Goal: Task Accomplishment & Management: Manage account settings

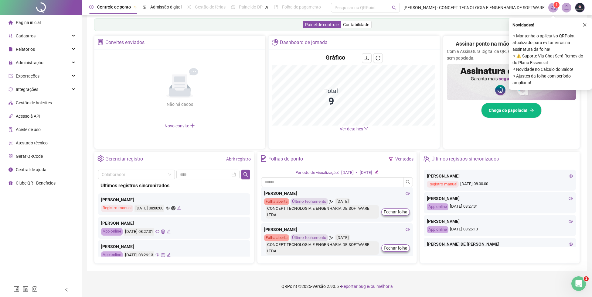
click at [360, 127] on span "Ver detalhes" at bounding box center [351, 128] width 23 height 5
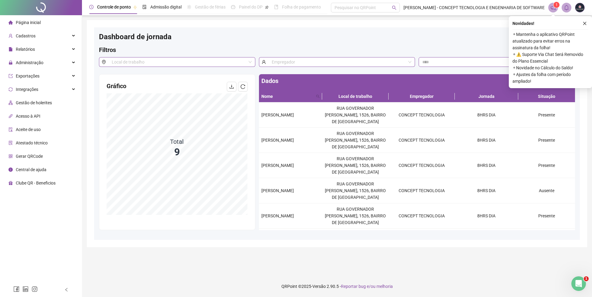
click at [37, 22] on span "Página inicial" at bounding box center [28, 22] width 25 height 5
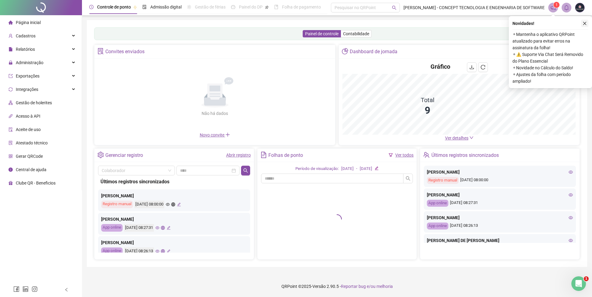
click at [585, 25] on icon "close" at bounding box center [585, 23] width 4 height 4
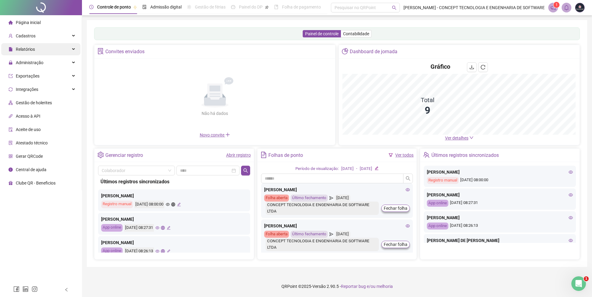
click at [45, 48] on div "Relatórios" at bounding box center [40, 49] width 79 height 12
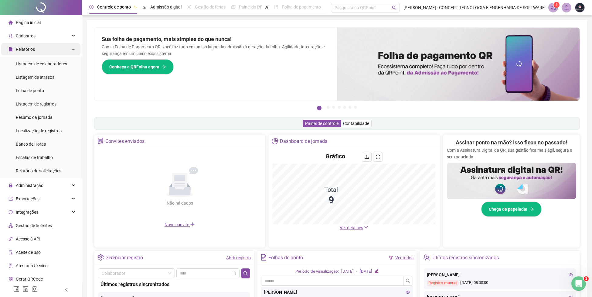
click at [45, 48] on div "Relatórios" at bounding box center [40, 49] width 79 height 12
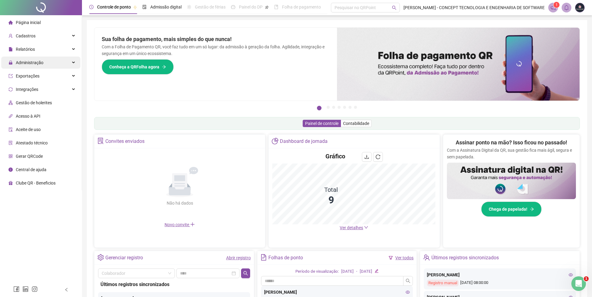
click at [56, 58] on div "Administração" at bounding box center [40, 62] width 79 height 12
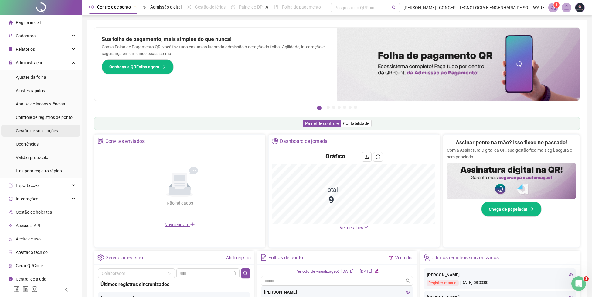
click at [60, 130] on li "Gestão de solicitações" at bounding box center [40, 131] width 79 height 12
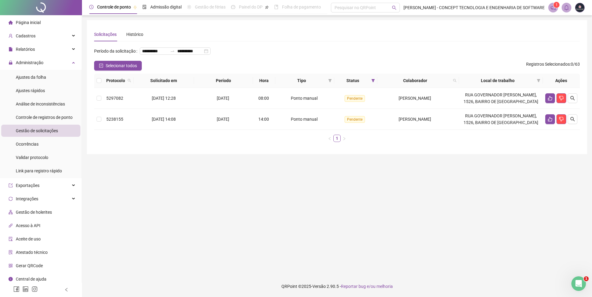
click at [140, 56] on div "**********" at bounding box center [178, 51] width 76 height 10
click at [31, 127] on div "Gestão de solicitações" at bounding box center [37, 131] width 42 height 12
drag, startPoint x: 40, startPoint y: 118, endPoint x: 41, endPoint y: 122, distance: 4.6
click at [41, 118] on span "Controle de registros de ponto" at bounding box center [44, 117] width 57 height 5
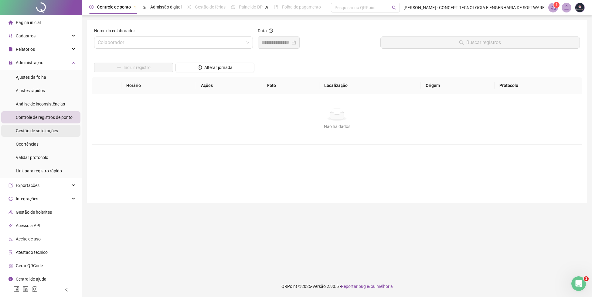
click at [41, 125] on div "Gestão de solicitações" at bounding box center [37, 131] width 42 height 12
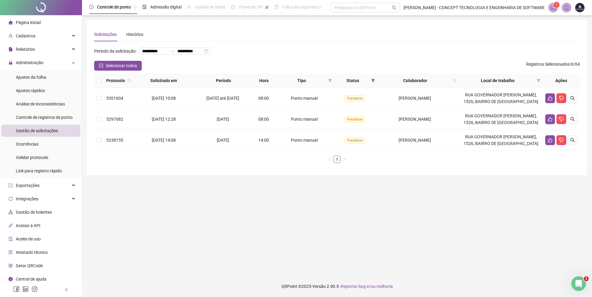
click at [39, 25] on span "Página inicial" at bounding box center [28, 22] width 25 height 5
